Goal: Navigation & Orientation: Find specific page/section

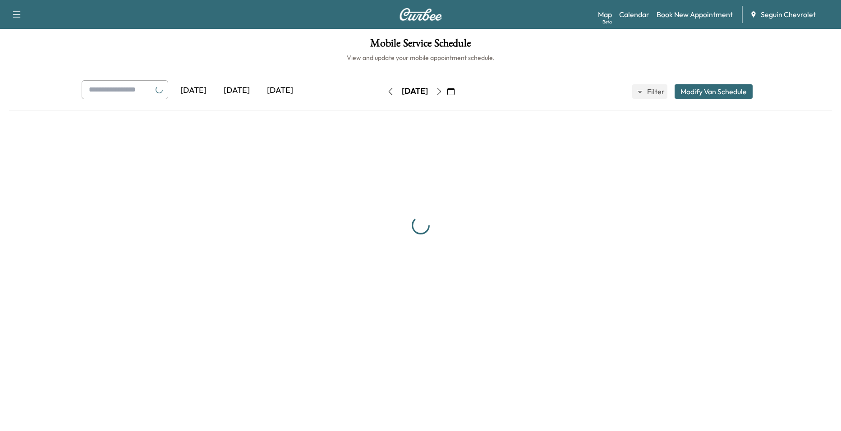
click at [454, 93] on icon "button" at bounding box center [450, 91] width 7 height 7
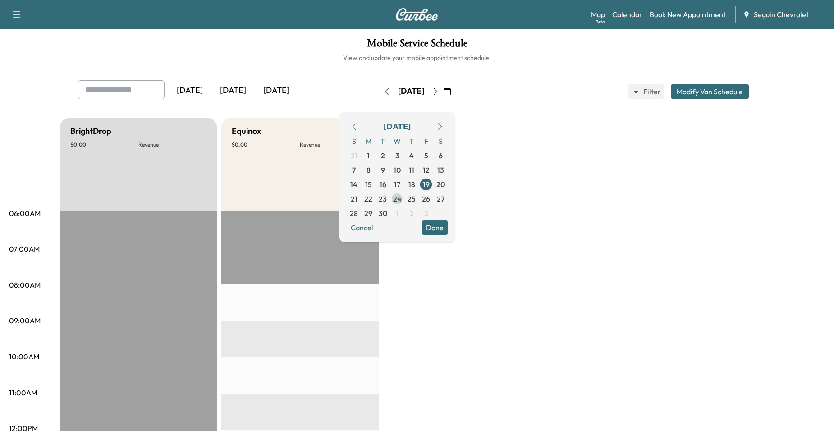
click at [402, 202] on span "24" at bounding box center [397, 198] width 9 height 11
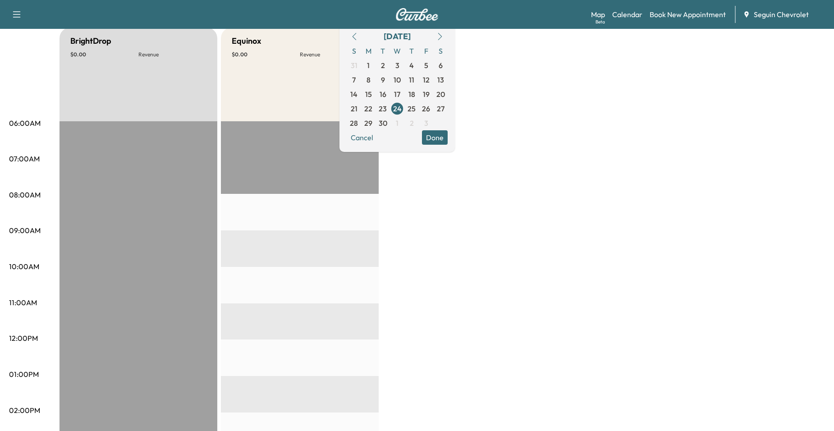
click at [333, 260] on div "EST Start" at bounding box center [300, 412] width 158 height 583
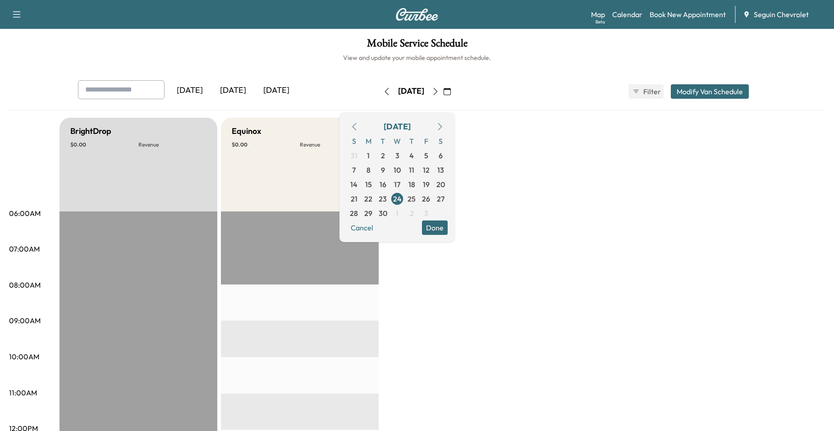
click at [439, 93] on icon "button" at bounding box center [435, 91] width 7 height 7
click at [439, 92] on icon "button" at bounding box center [435, 91] width 7 height 7
click at [439, 93] on icon "button" at bounding box center [435, 91] width 7 height 7
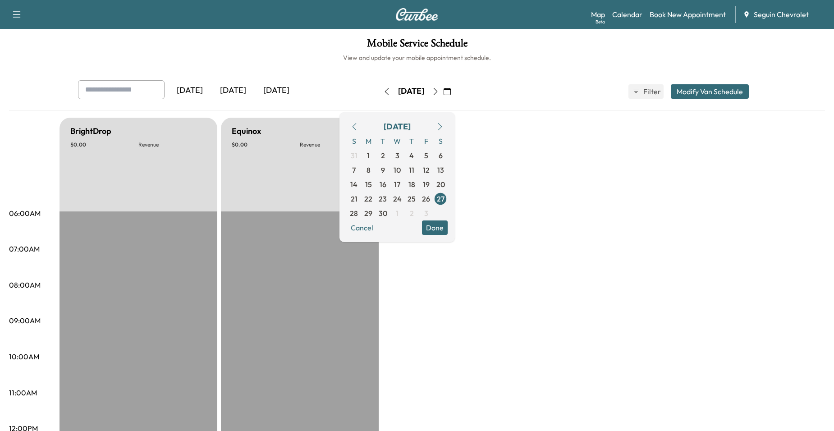
click at [443, 93] on button "button" at bounding box center [435, 91] width 15 height 14
click at [439, 92] on icon "button" at bounding box center [435, 91] width 7 height 7
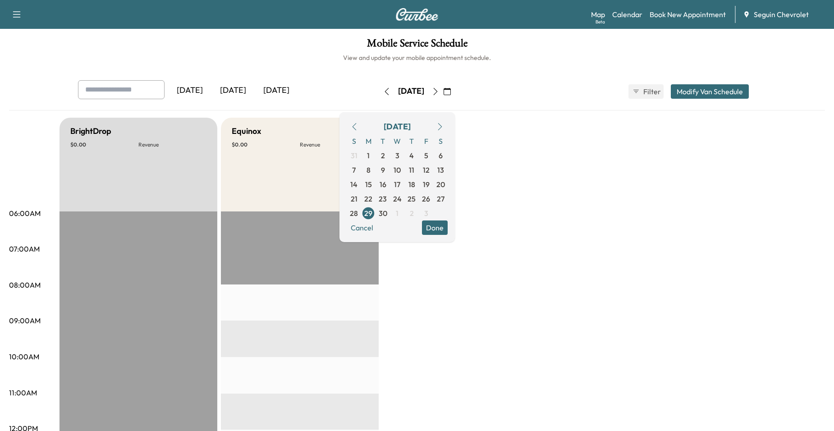
click at [439, 95] on icon "button" at bounding box center [435, 91] width 7 height 7
click at [443, 95] on button "button" at bounding box center [435, 91] width 15 height 14
click at [439, 92] on icon "button" at bounding box center [435, 91] width 7 height 7
click at [439, 93] on icon "button" at bounding box center [435, 91] width 7 height 7
click at [455, 93] on button "button" at bounding box center [447, 91] width 15 height 14
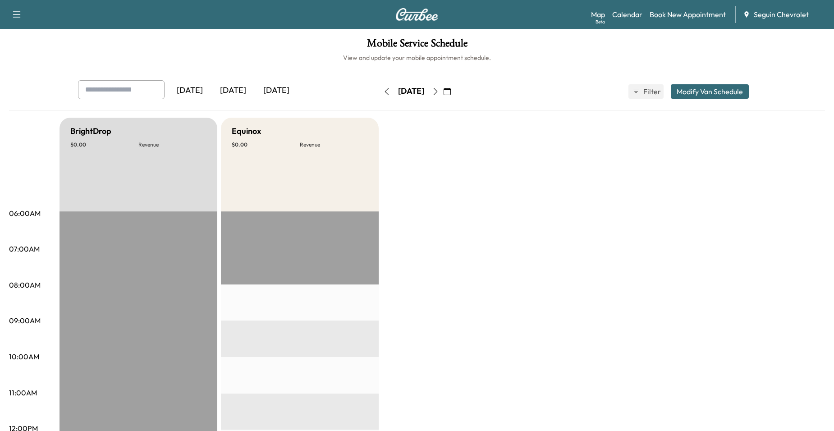
click at [455, 94] on button "button" at bounding box center [447, 91] width 15 height 14
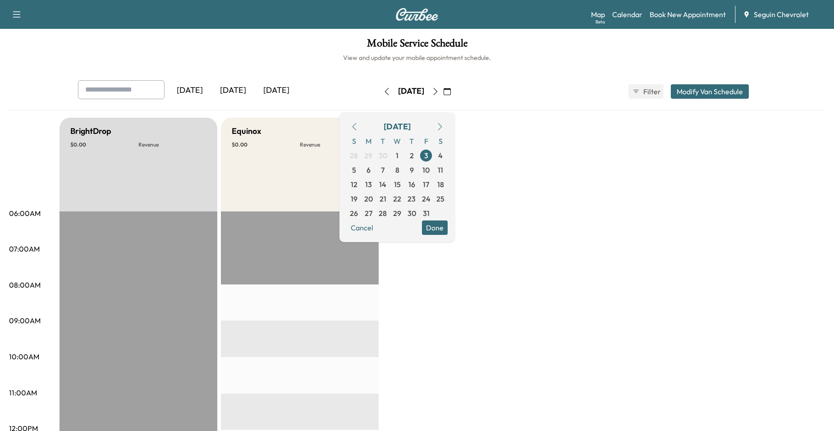
click at [443, 95] on button "button" at bounding box center [435, 91] width 15 height 14
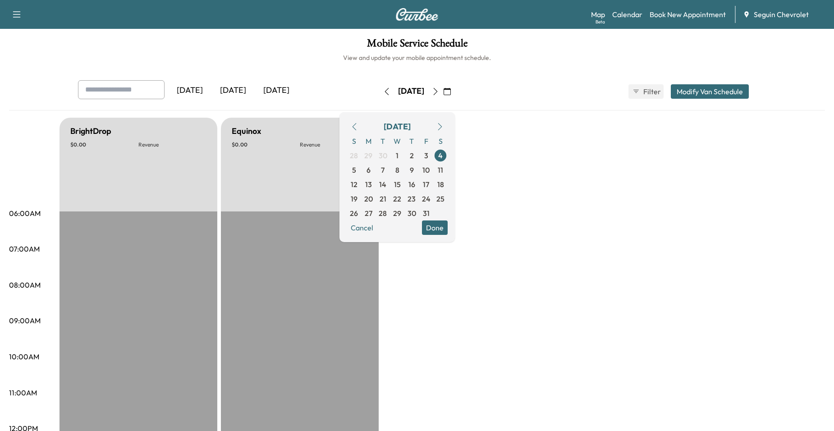
click at [439, 94] on icon "button" at bounding box center [435, 91] width 7 height 7
click at [455, 94] on button "button" at bounding box center [447, 91] width 15 height 14
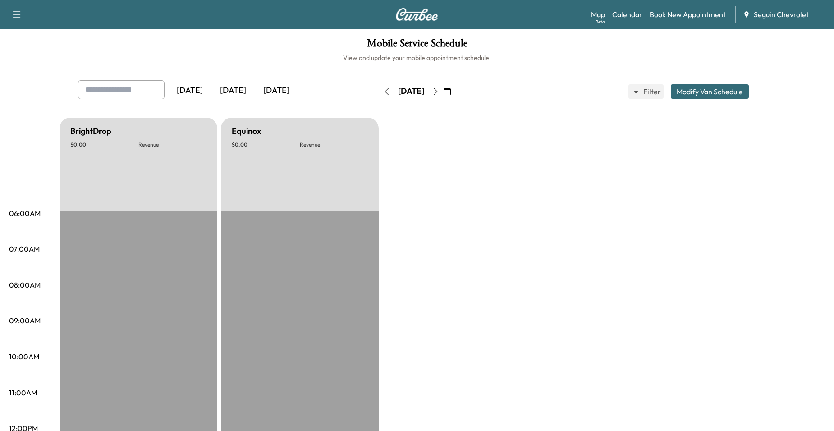
click at [439, 95] on icon "button" at bounding box center [435, 91] width 7 height 7
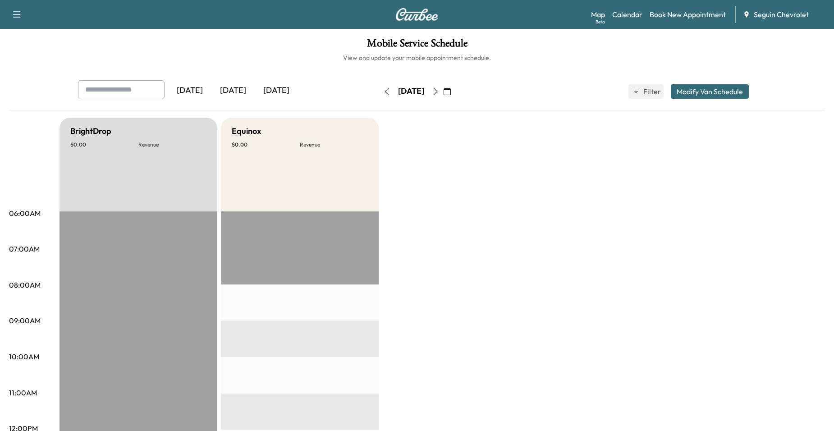
click at [443, 96] on button "button" at bounding box center [435, 91] width 15 height 14
click at [379, 96] on button "button" at bounding box center [386, 91] width 15 height 14
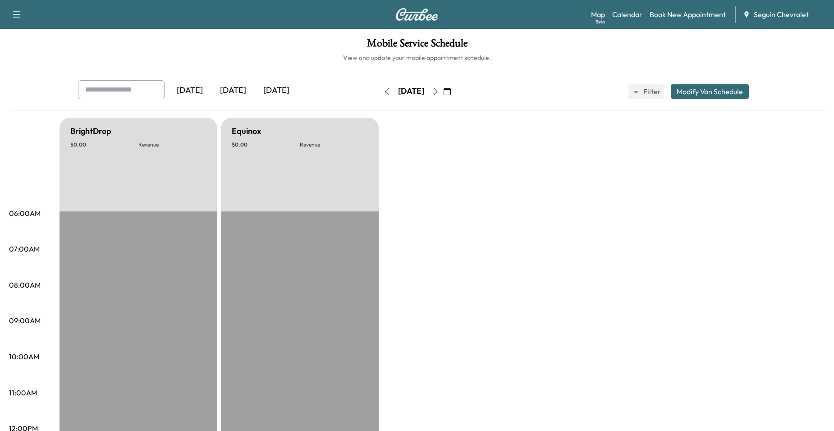
click at [439, 91] on icon "button" at bounding box center [435, 91] width 7 height 7
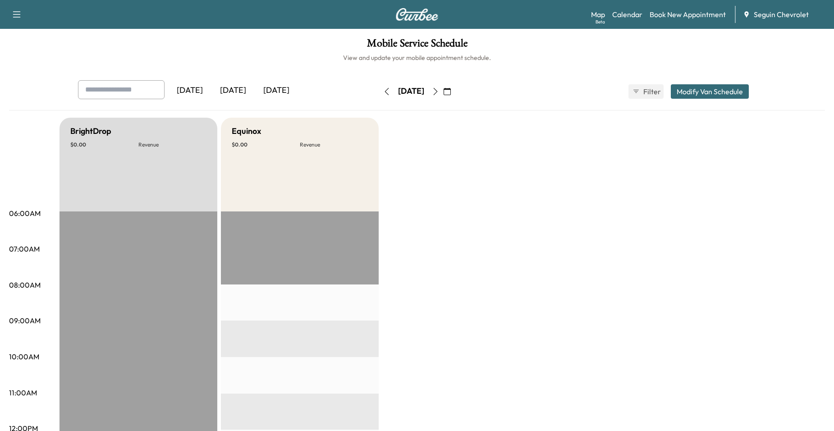
click at [439, 91] on icon "button" at bounding box center [435, 91] width 7 height 7
click at [439, 93] on icon "button" at bounding box center [435, 91] width 7 height 7
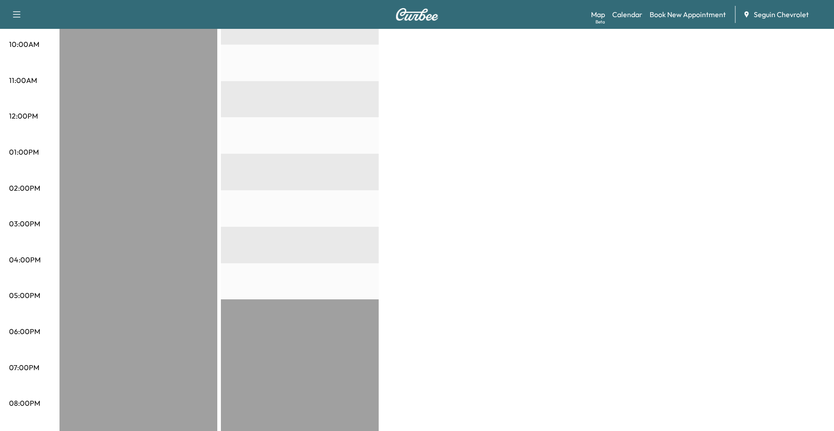
scroll to position [316, 0]
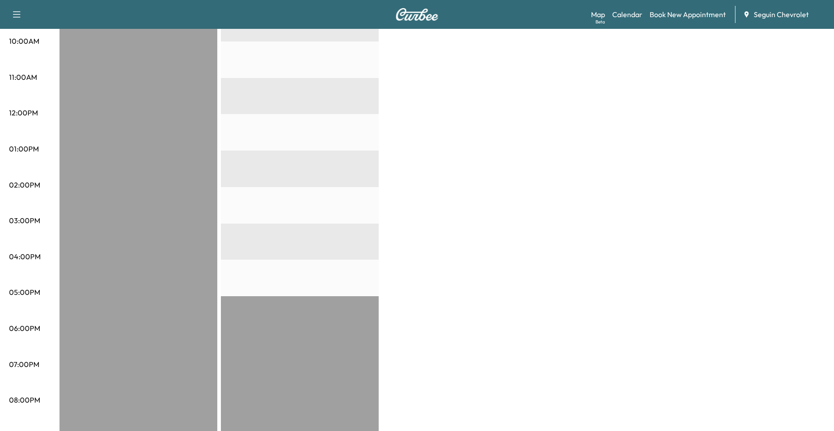
click at [338, 180] on div "EST Start" at bounding box center [300, 187] width 158 height 583
drag, startPoint x: 390, startPoint y: 174, endPoint x: 382, endPoint y: 174, distance: 7.7
click at [387, 174] on div "BrightDrop $ 0.00 Revenue EST Start Equinox $ 0.00 Revenue EST Start" at bounding box center [443, 140] width 766 height 676
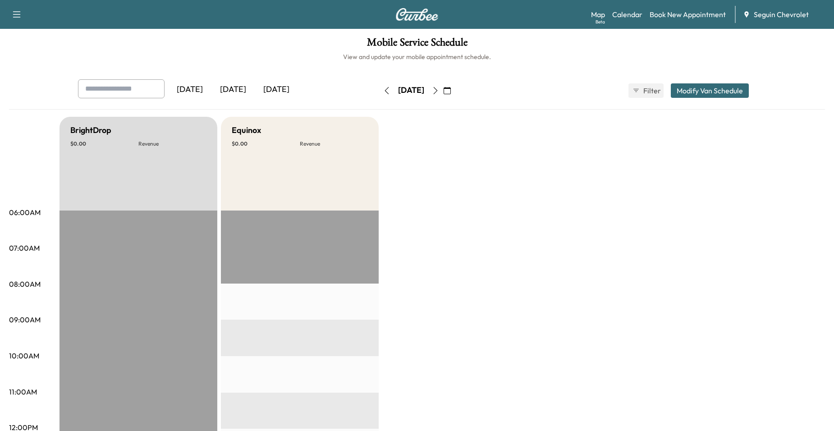
scroll to position [0, 0]
click at [451, 93] on icon "button" at bounding box center [447, 91] width 7 height 7
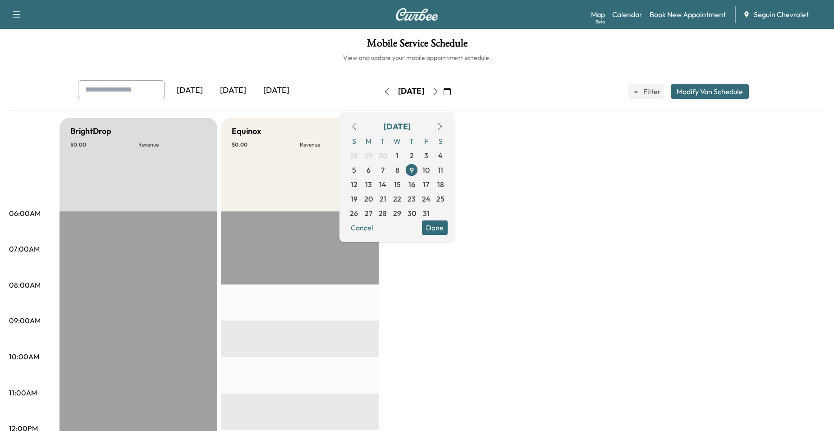
click at [357, 129] on icon "button" at bounding box center [355, 126] width 4 height 7
click at [358, 130] on icon "button" at bounding box center [354, 126] width 7 height 7
click at [442, 128] on icon "button" at bounding box center [440, 126] width 4 height 7
click at [390, 159] on span "2" at bounding box center [383, 155] width 14 height 14
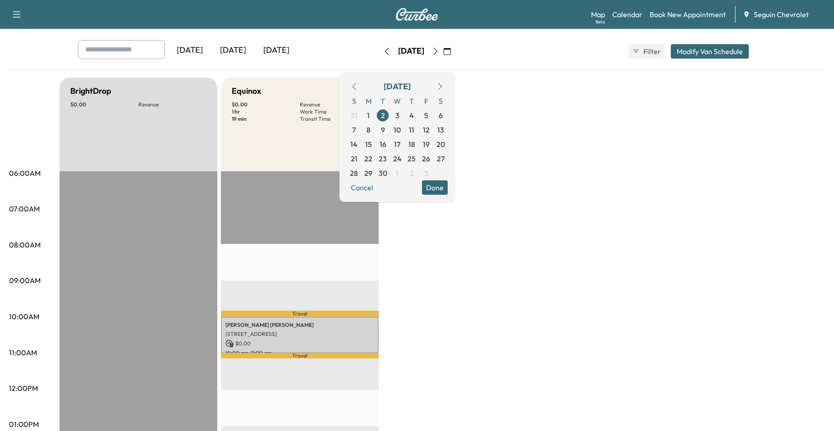
scroll to position [180, 0]
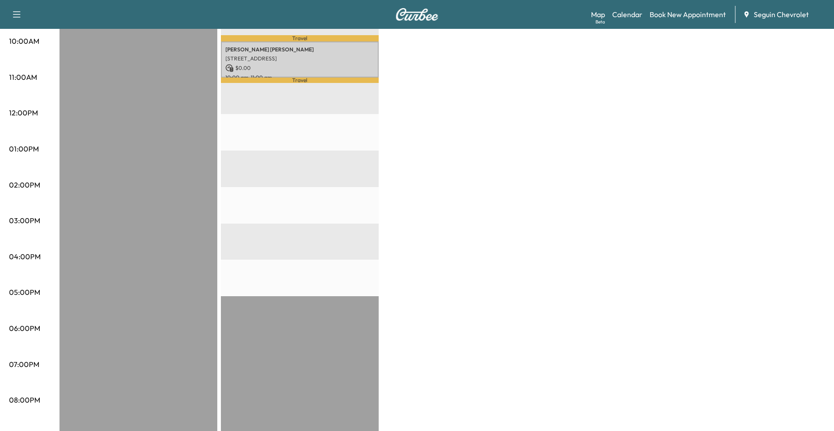
click at [404, 274] on div "BrightDrop $ 0.00 Revenue EST Start Equinox $ 0.00 Revenue 1 hr Work Time 19 mi…" at bounding box center [443, 140] width 766 height 676
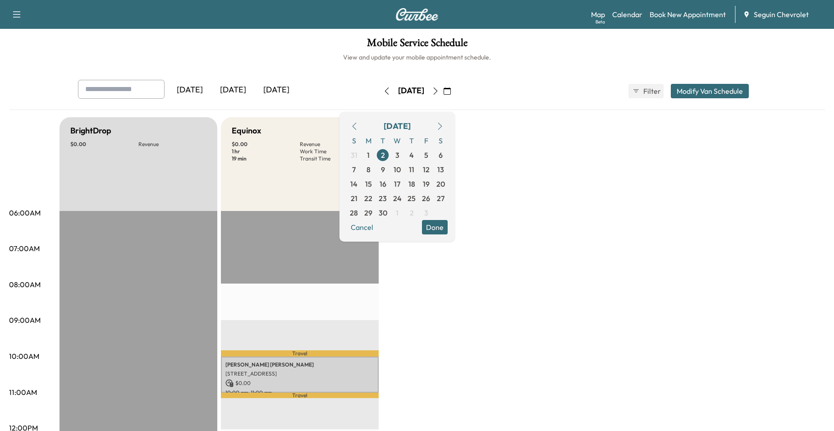
scroll to position [0, 0]
click at [341, 362] on p "[PERSON_NAME]" at bounding box center [299, 365] width 149 height 7
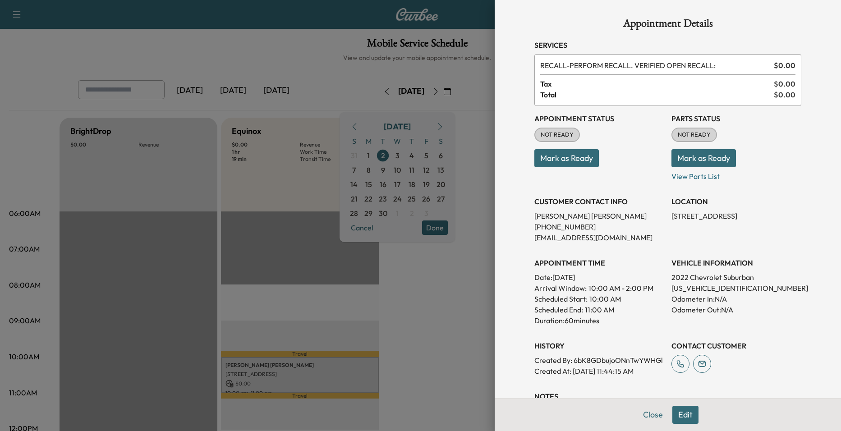
click at [448, 327] on div at bounding box center [420, 215] width 841 height 431
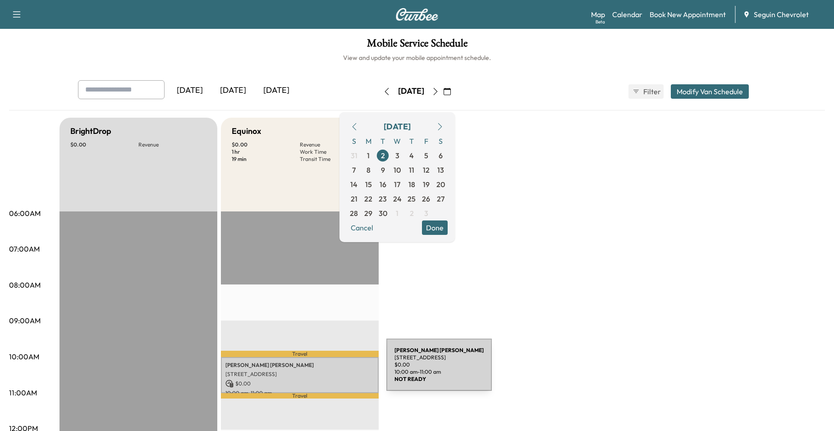
click at [315, 374] on p "[STREET_ADDRESS]" at bounding box center [299, 374] width 149 height 7
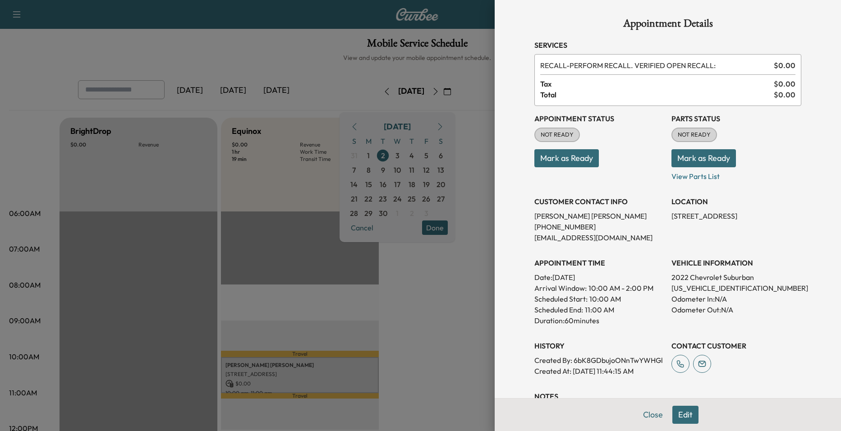
click at [465, 331] on div at bounding box center [420, 215] width 841 height 431
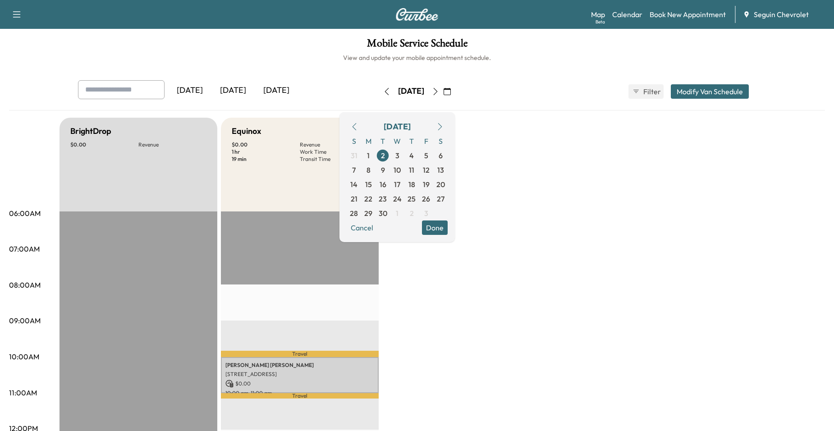
click at [358, 127] on icon "button" at bounding box center [354, 126] width 7 height 7
click at [433, 219] on span "29" at bounding box center [426, 213] width 14 height 14
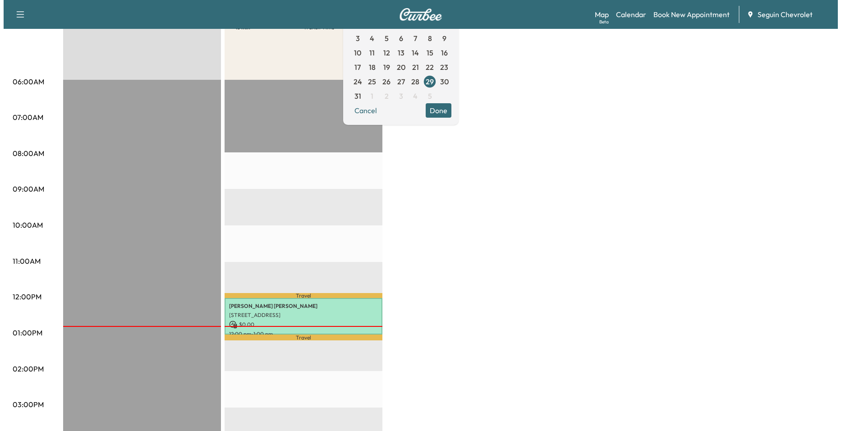
scroll to position [225, 0]
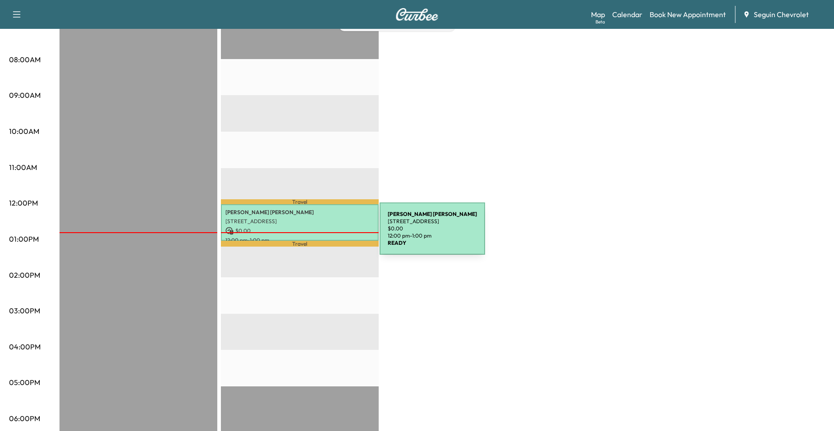
click at [312, 237] on p "12:00 pm - 1:00 pm" at bounding box center [299, 240] width 149 height 7
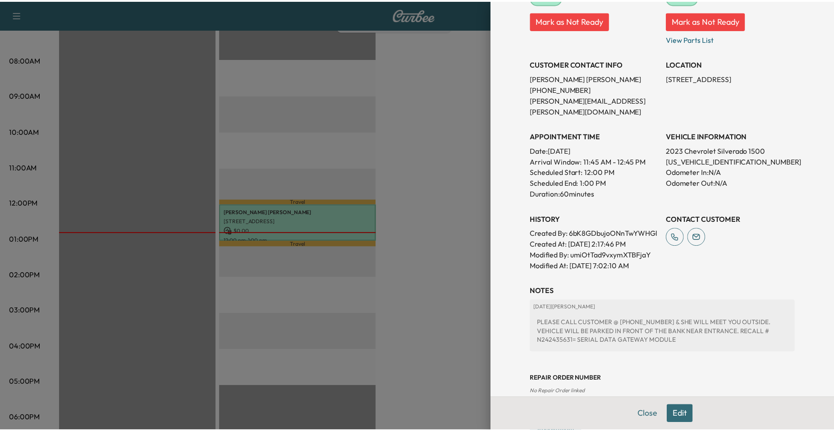
scroll to position [180, 0]
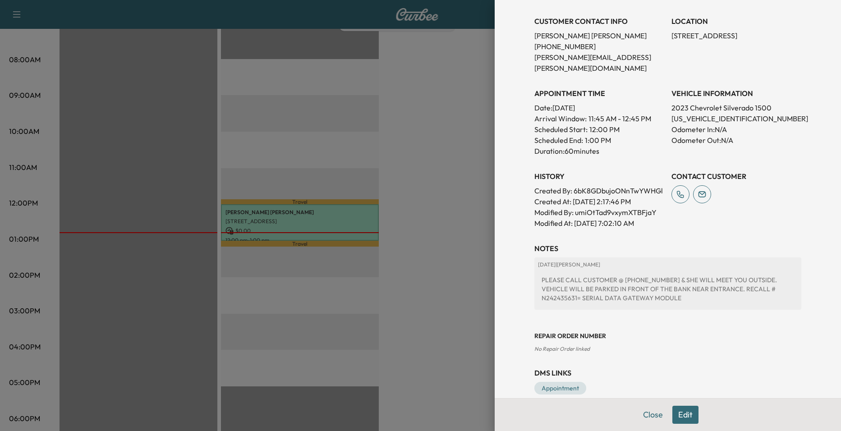
click at [483, 239] on div at bounding box center [420, 215] width 841 height 431
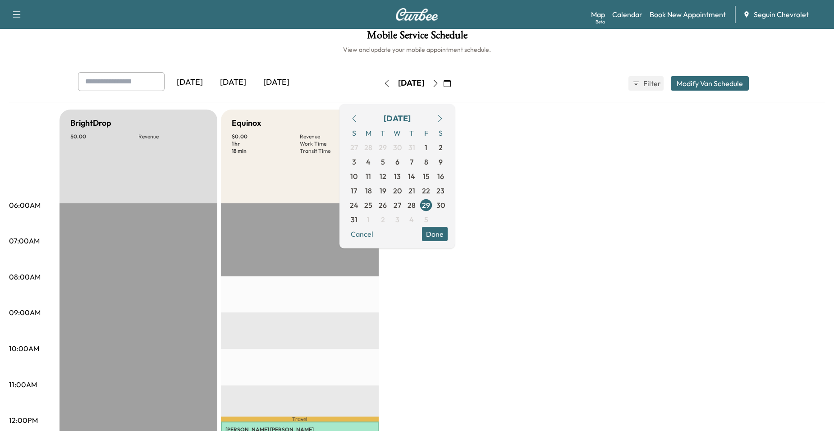
scroll to position [0, 0]
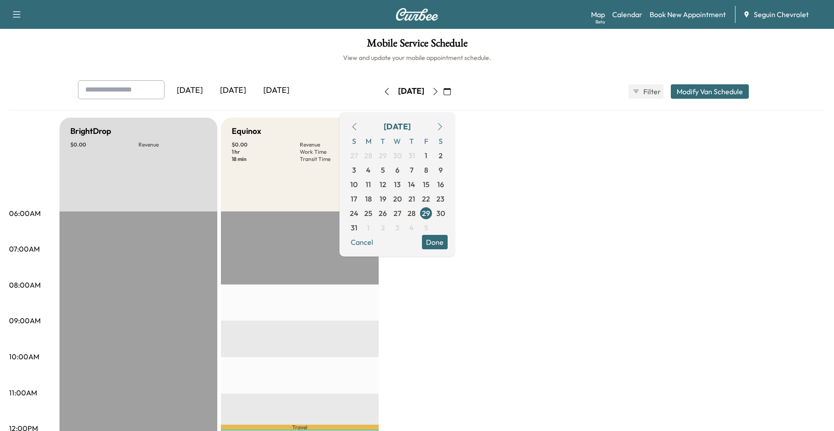
drag, startPoint x: 432, startPoint y: 285, endPoint x: 404, endPoint y: 275, distance: 29.4
click at [439, 92] on icon "button" at bounding box center [435, 91] width 7 height 7
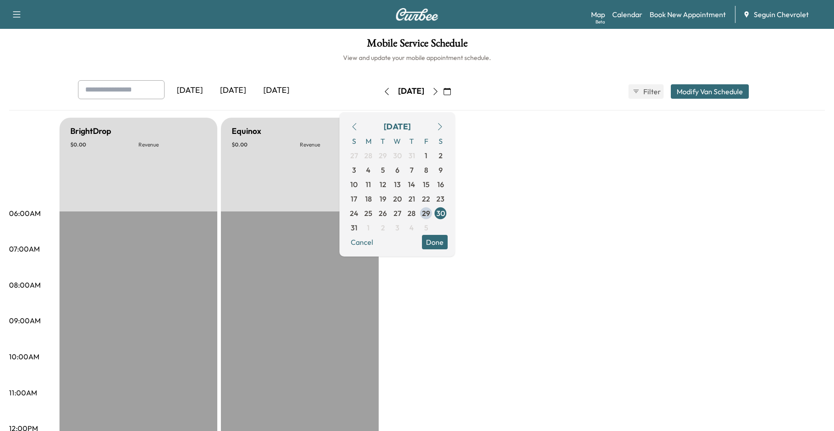
click at [439, 92] on icon "button" at bounding box center [435, 91] width 7 height 7
click at [439, 93] on icon "button" at bounding box center [435, 91] width 7 height 7
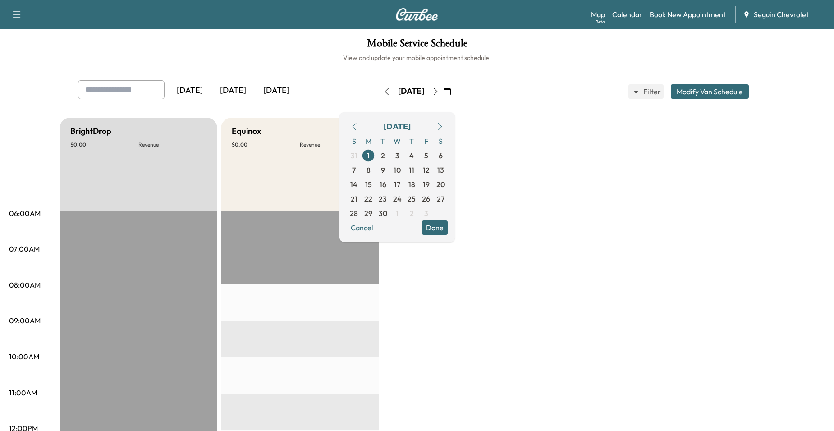
click at [443, 93] on button "button" at bounding box center [435, 91] width 15 height 14
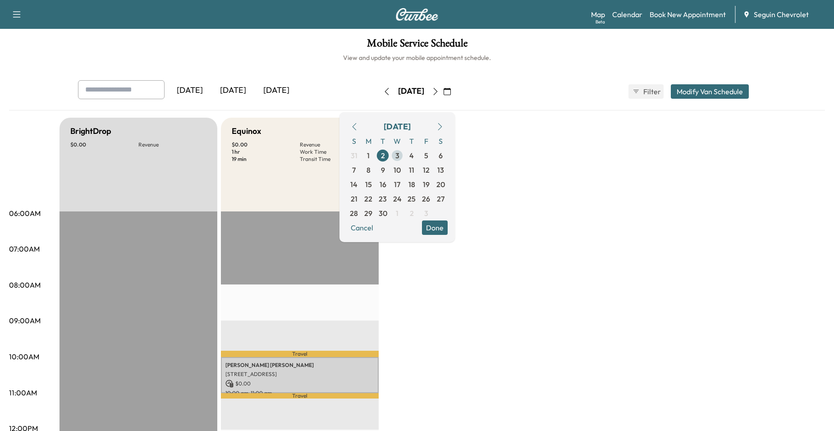
click at [404, 161] on span "3" at bounding box center [397, 155] width 14 height 14
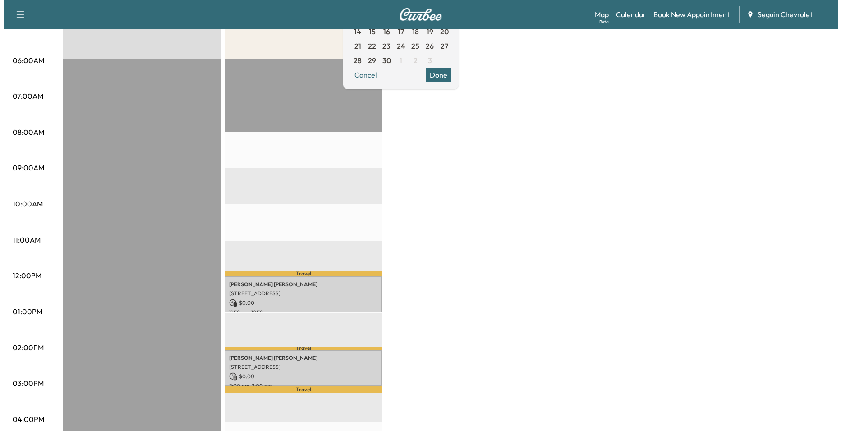
scroll to position [180, 0]
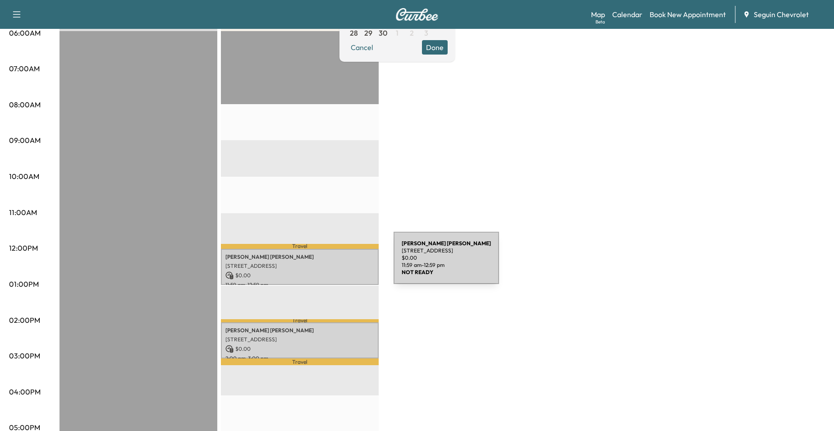
click at [324, 264] on p "[STREET_ADDRESS]" at bounding box center [299, 265] width 149 height 7
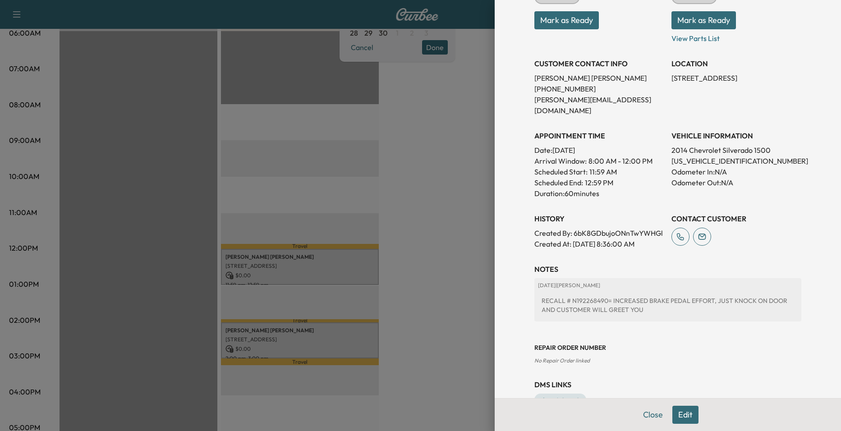
scroll to position [164, 0]
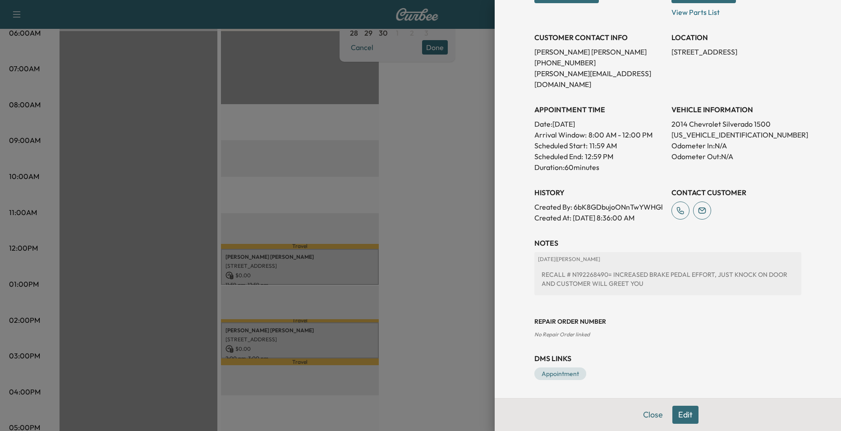
click at [453, 279] on div at bounding box center [420, 215] width 841 height 431
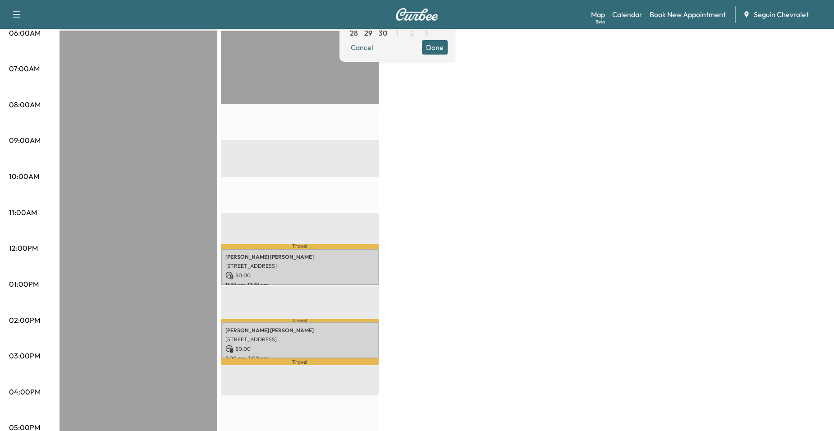
click at [326, 327] on p "[PERSON_NAME]" at bounding box center [299, 330] width 149 height 7
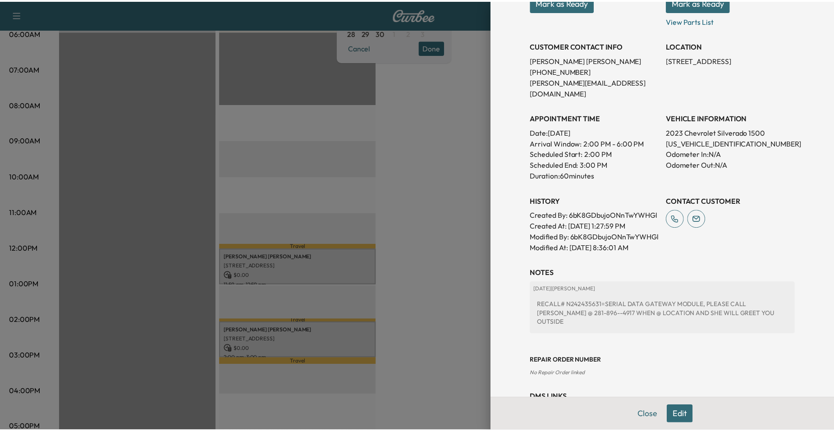
scroll to position [180, 0]
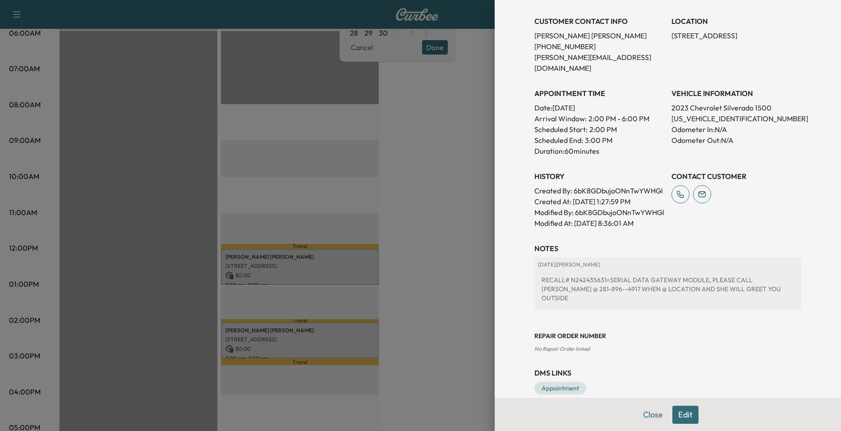
click at [463, 263] on div at bounding box center [420, 215] width 841 height 431
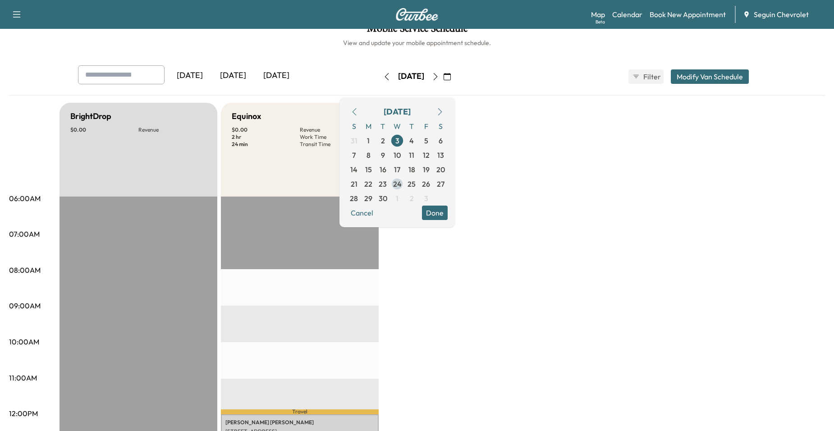
scroll to position [0, 0]
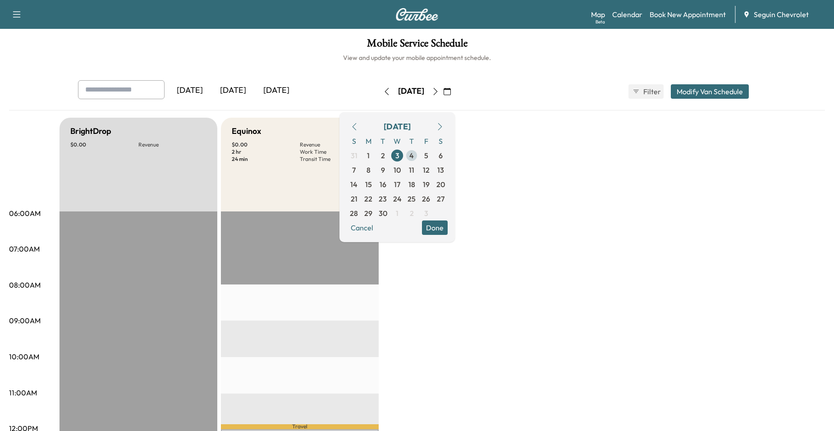
click at [414, 157] on span "4" at bounding box center [411, 155] width 5 height 11
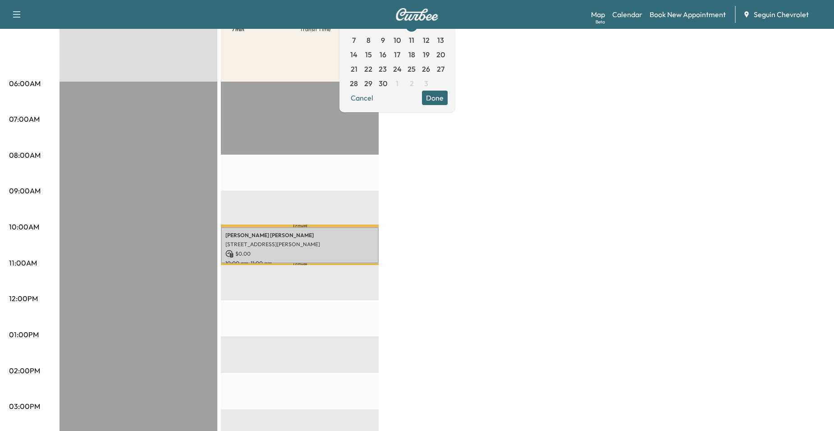
scroll to position [135, 0]
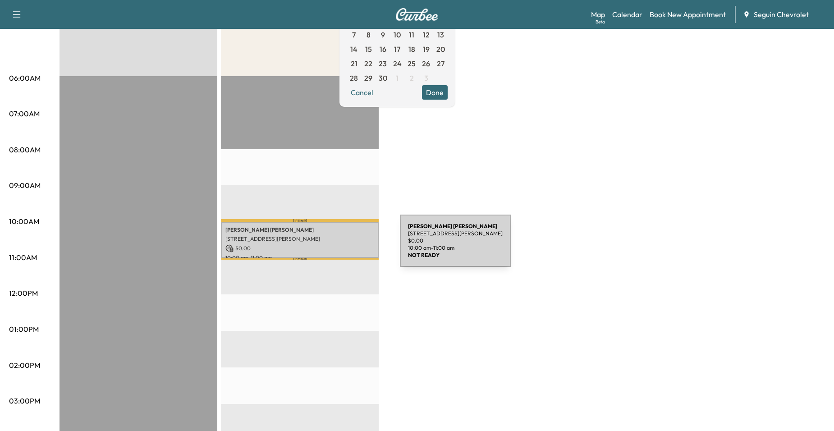
click at [332, 246] on p "$ 0.00" at bounding box center [299, 248] width 149 height 8
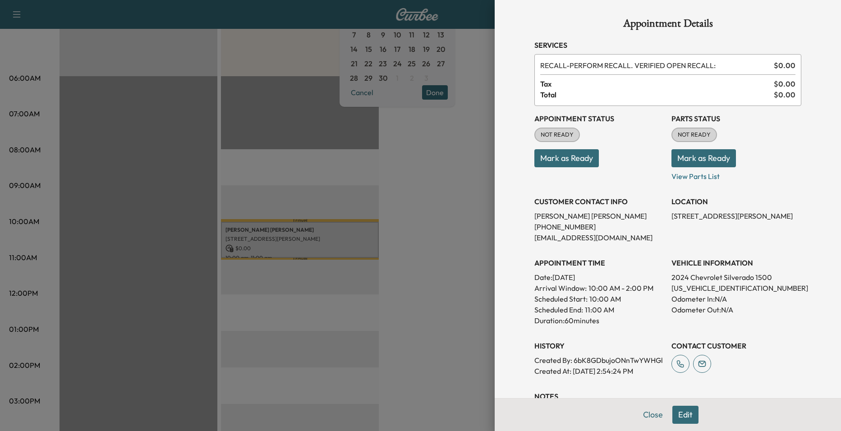
click at [317, 201] on div at bounding box center [420, 215] width 841 height 431
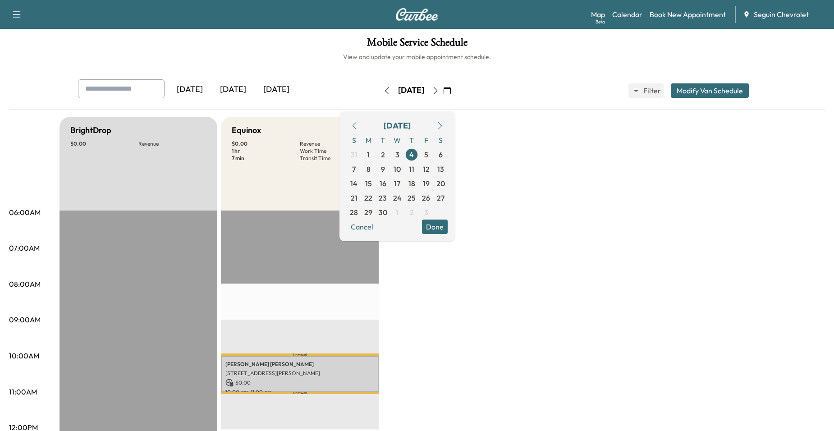
scroll to position [0, 0]
click at [433, 161] on span "5" at bounding box center [426, 155] width 14 height 14
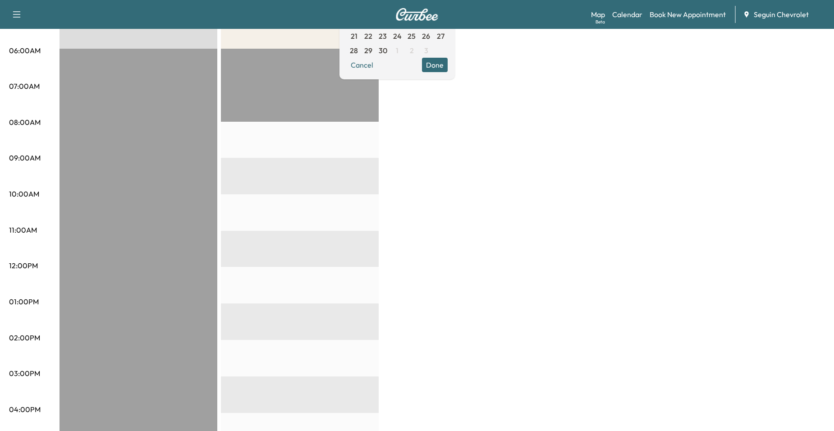
scroll to position [45, 0]
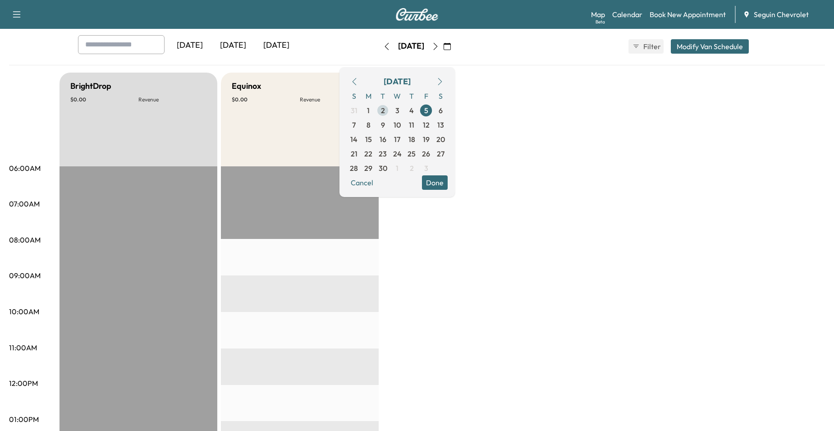
click at [385, 115] on span "2" at bounding box center [383, 110] width 4 height 11
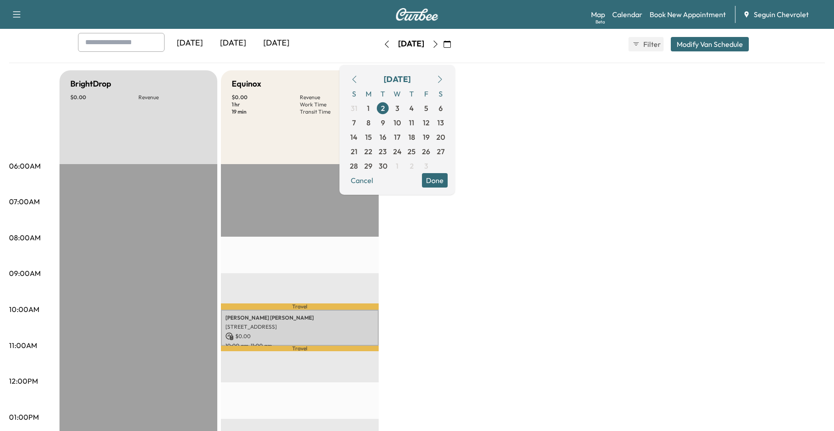
scroll to position [45, 0]
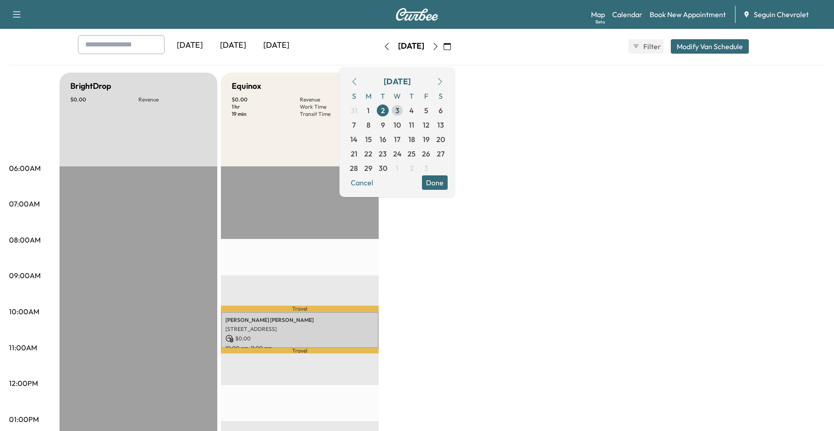
click at [404, 112] on span "3" at bounding box center [397, 110] width 14 height 14
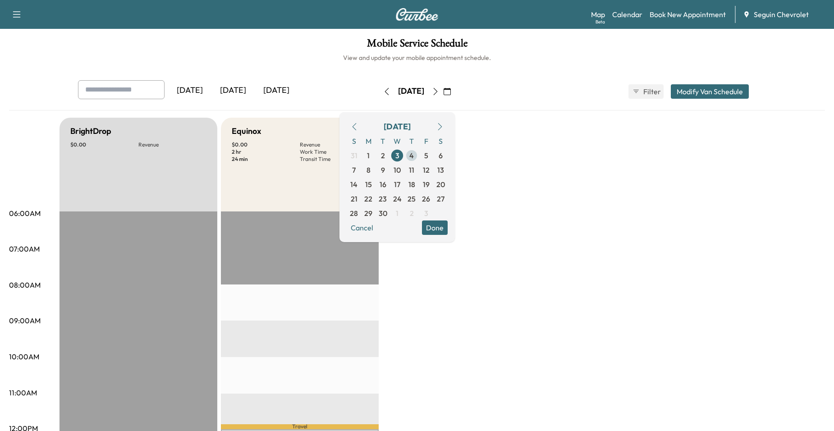
click at [419, 162] on span "4" at bounding box center [411, 155] width 14 height 14
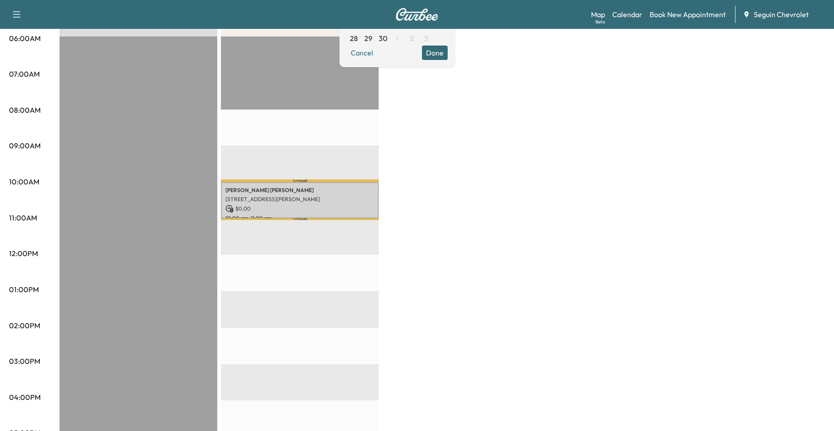
scroll to position [180, 0]
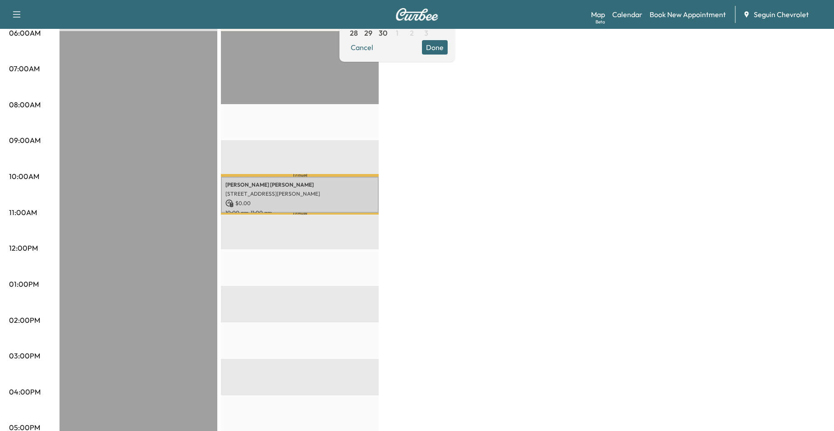
click at [359, 311] on div "Travel [PERSON_NAME] [STREET_ADDRESS][PERSON_NAME] $ 0.00 10:00 am - 11:00 am T…" at bounding box center [300, 322] width 158 height 583
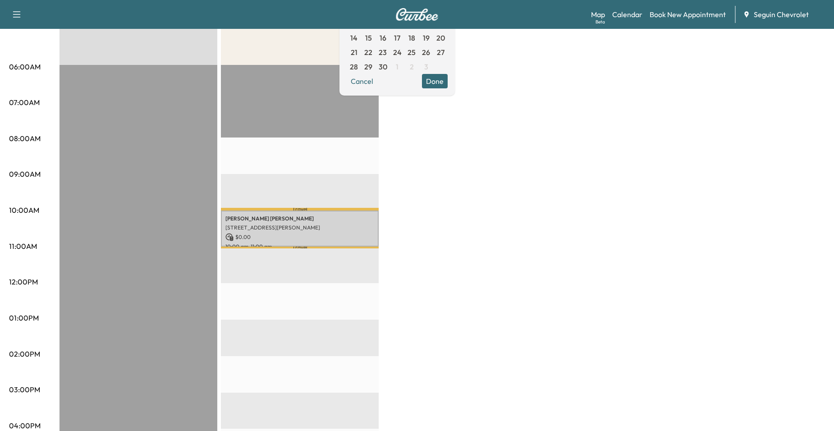
scroll to position [90, 0]
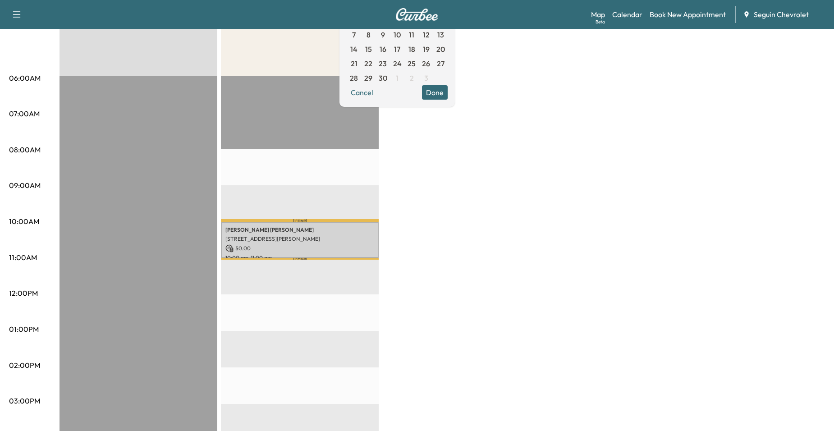
click at [403, 309] on div "BrightDrop $ 0.00 Revenue EST Start Equinox $ 0.00 Revenue 1 hr Work Time 7 min…" at bounding box center [443, 320] width 766 height 676
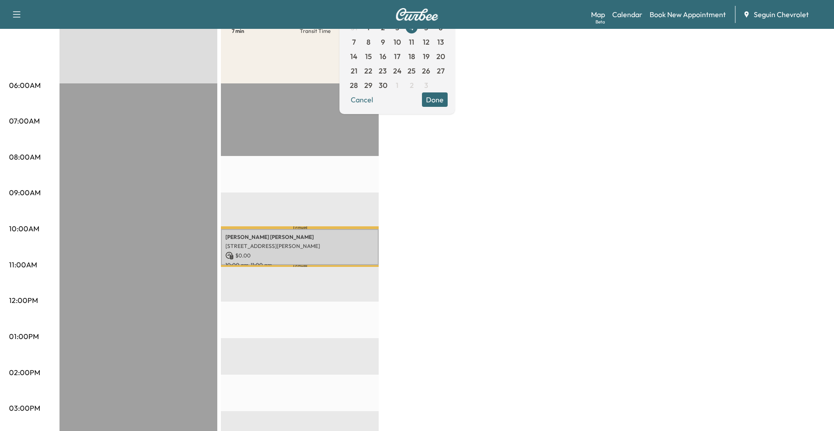
scroll to position [0, 0]
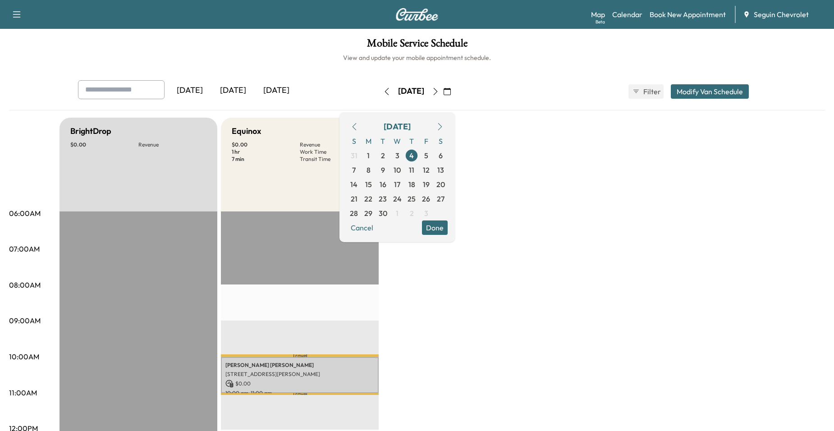
click at [335, 195] on div "Equinox $ 0.00 Revenue 1 hr Work Time 7 min Transit Time" at bounding box center [300, 165] width 158 height 94
click at [298, 197] on div "Equinox $ 0.00 Revenue 1 hr Work Time 7 min Transit Time" at bounding box center [300, 165] width 158 height 94
click at [236, 196] on div "Equinox $ 0.00 Revenue 1 hr Work Time 7 min Transit Time" at bounding box center [300, 165] width 158 height 94
click at [229, 72] on div "Mobile Service Schedule View and update your mobile appointment schedule. [DATE…" at bounding box center [417, 416] width 834 height 774
